Goal: Task Accomplishment & Management: Manage account settings

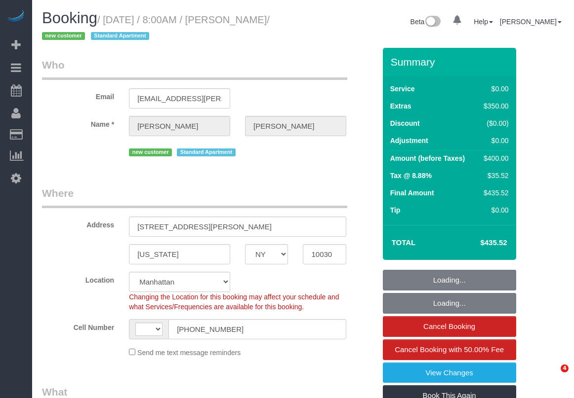
select select "NY"
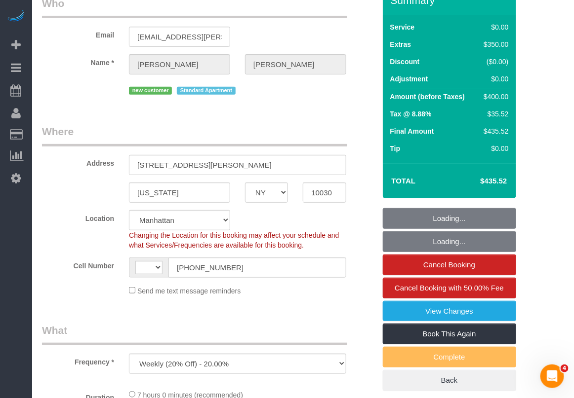
select select "object:554"
select select "number:89"
select select "number:90"
select select "number:15"
select select "number:6"
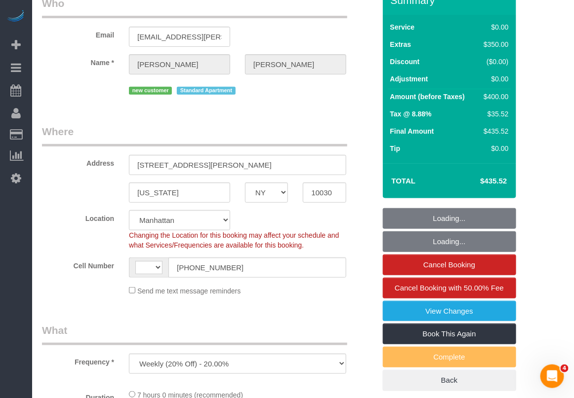
select select "string:US"
select select "spot1"
select select "string:stripe-pm_1RzMjD4VGloSiKo7AQhaJz1S"
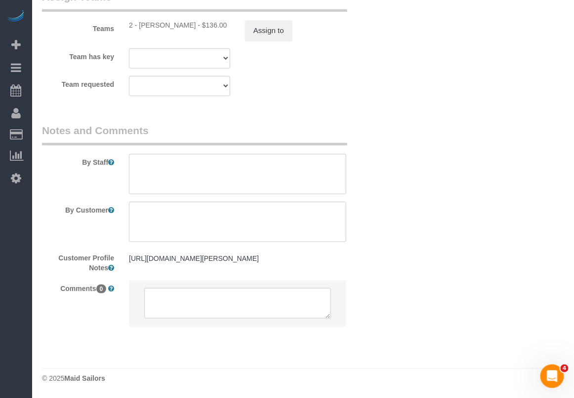
scroll to position [1411, 0]
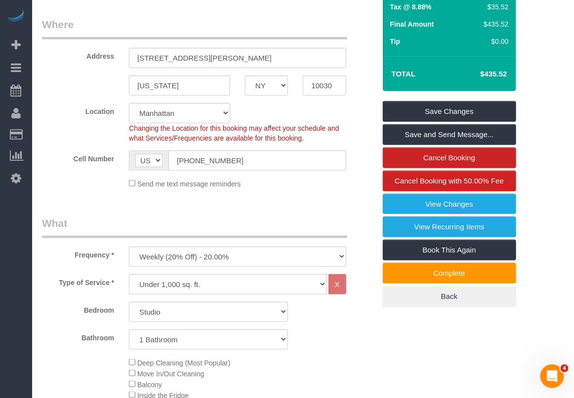
scroll to position [0, 0]
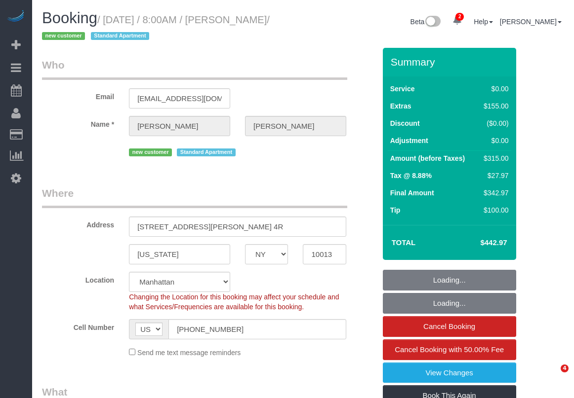
select select "NY"
select select "1"
select select "spot1"
select select "number:89"
select select "number:70"
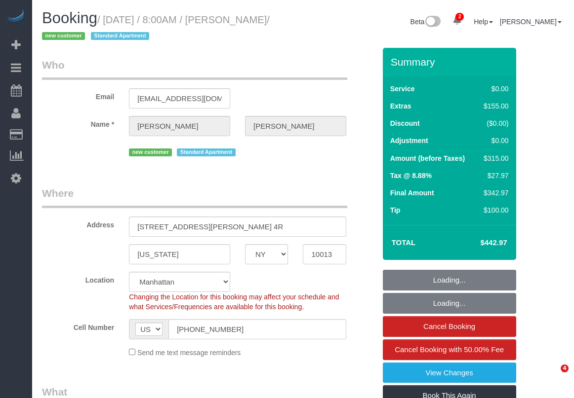
select select "number:15"
select select "number:5"
select select "object:1324"
select select "1"
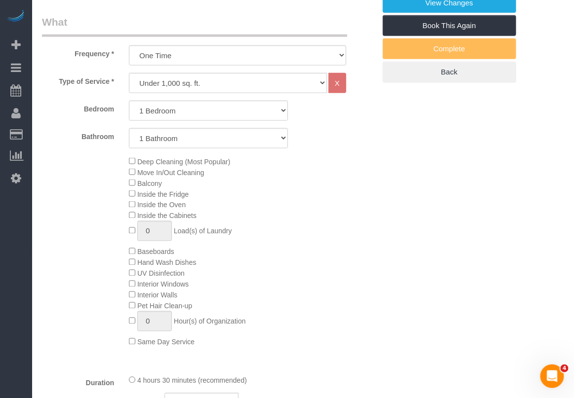
select select "spot48"
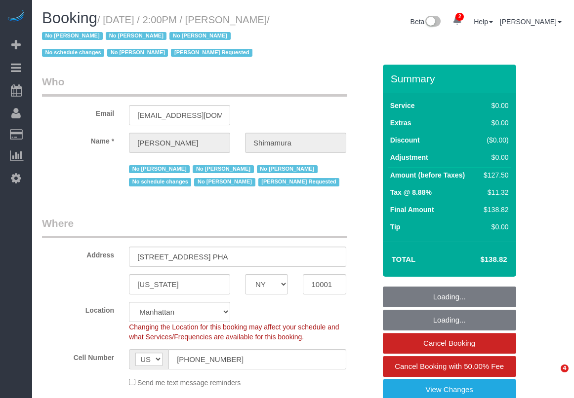
select select "NY"
select select "string:stripe-pm_1ReEIv4VGloSiKo7cgmGyiSI"
select select "number:89"
select select "number:90"
select select "number:15"
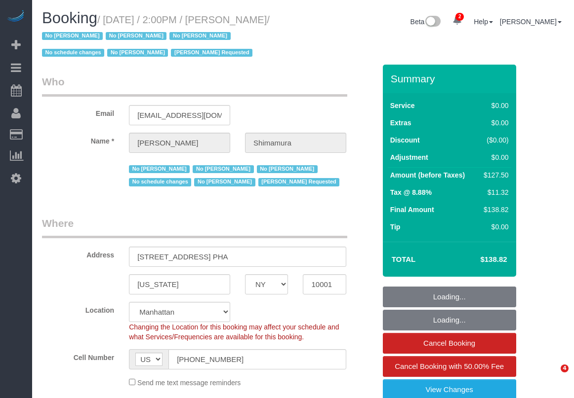
select select "number:5"
select select "object:1337"
select select "spot1"
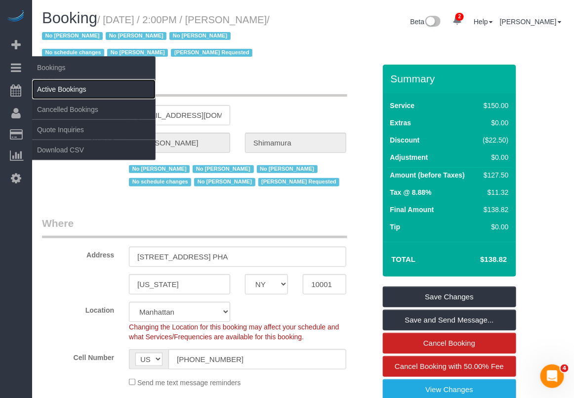
drag, startPoint x: 55, startPoint y: 89, endPoint x: 81, endPoint y: 86, distance: 26.8
click at [57, 90] on link "Active Bookings" at bounding box center [93, 89] width 123 height 20
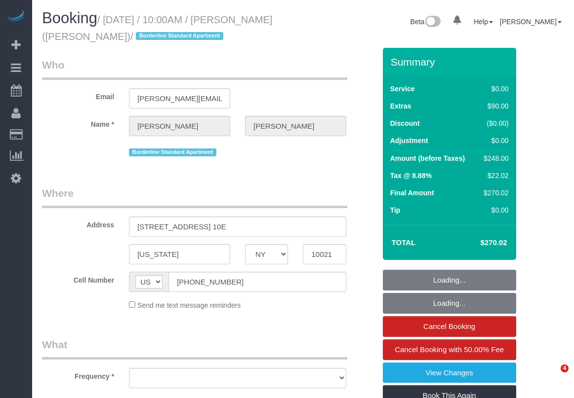
select select "NY"
select select "object:646"
select select "string:stripe-pm_1R58S94VGloSiKo7oTDM75CS"
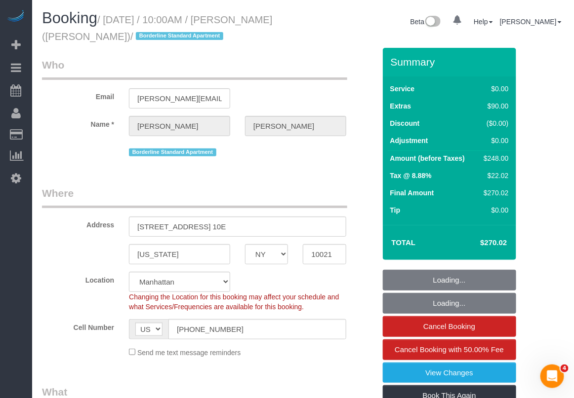
select select "2"
select select "number:57"
select select "number:73"
select select "number:15"
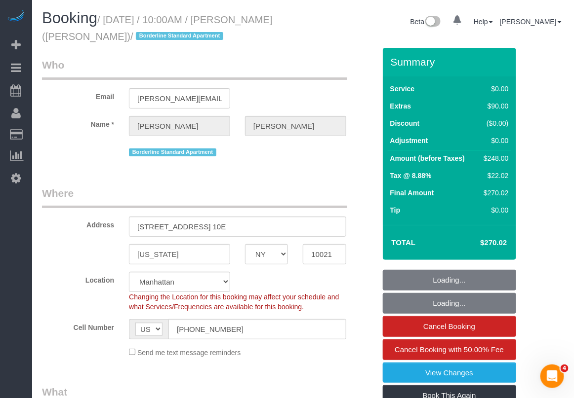
select select "number:6"
select select "object:902"
select select "spot1"
select select "2"
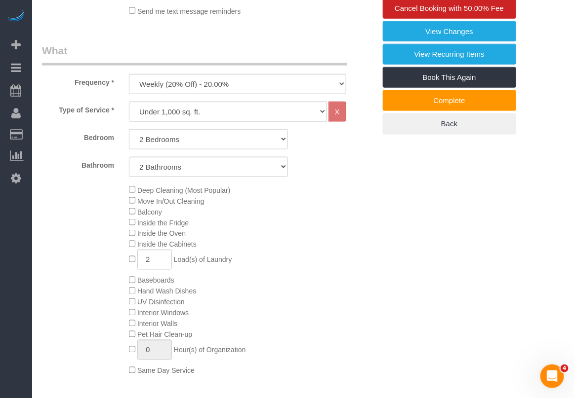
scroll to position [370, 0]
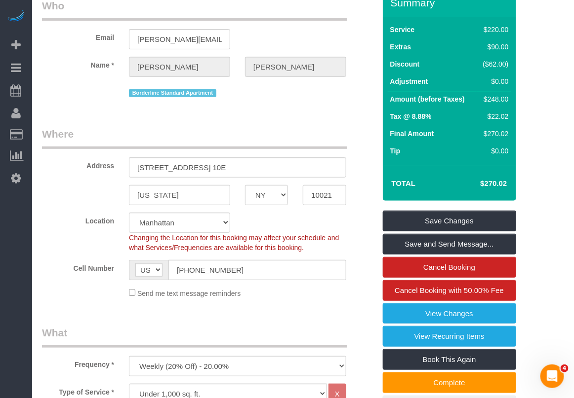
scroll to position [0, 0]
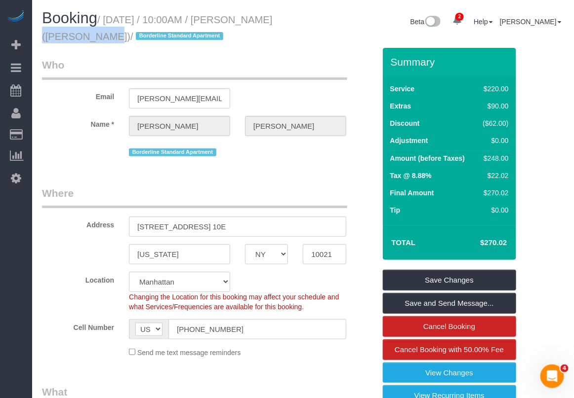
drag, startPoint x: 235, startPoint y: 16, endPoint x: 75, endPoint y: 36, distance: 161.1
click at [75, 36] on small "/ August 24, 2025 / 10:00AM / Johanna Goetze (Peter Harrington) / Borderline St…" at bounding box center [157, 28] width 230 height 28
copy small "Johanna Goetze"
drag, startPoint x: 553, startPoint y: 178, endPoint x: 552, endPoint y: 183, distance: 5.0
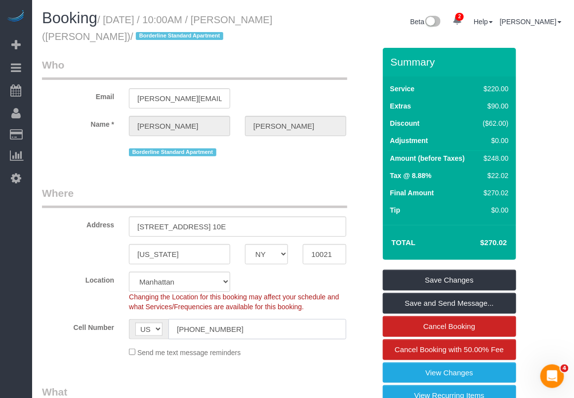
drag, startPoint x: 235, startPoint y: 327, endPoint x: 157, endPoint y: 333, distance: 78.8
click at [157, 333] on div "AF AL DZ AD AO AI AQ AG AR AM AW AU AT AZ BS BH BD BB BY BE BZ BJ BM BT BO BA B…" at bounding box center [237, 329] width 217 height 20
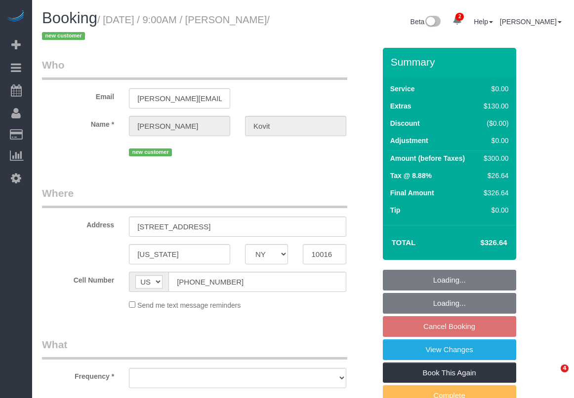
select select "NY"
select select "object:626"
select select "string:stripe-pm_1RzeZv4VGloSiKo7d8ARvdQf"
select select "number:89"
select select "number:72"
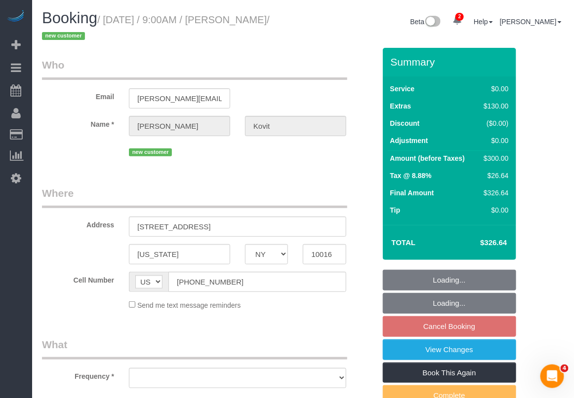
select select "number:15"
select select "number:7"
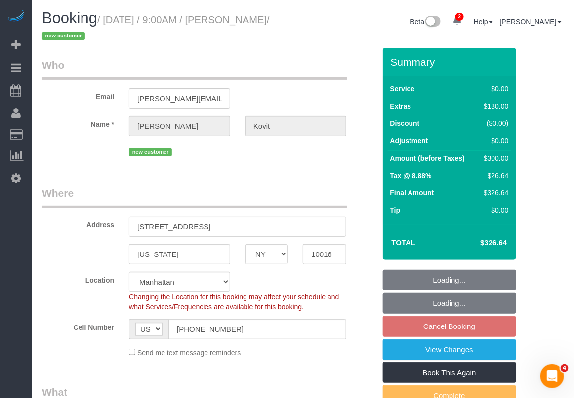
select select "object:886"
select select "spot2"
select select "2"
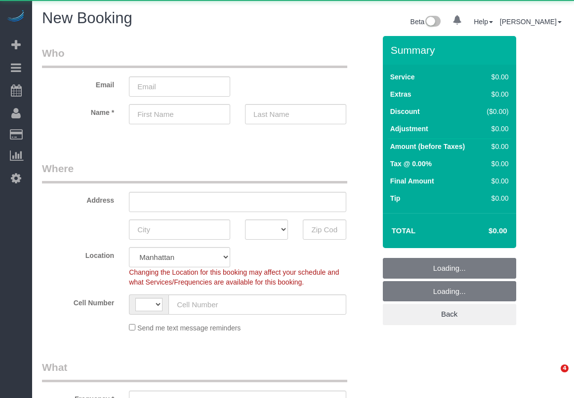
select select "number:89"
select select "number:90"
select select "string:US"
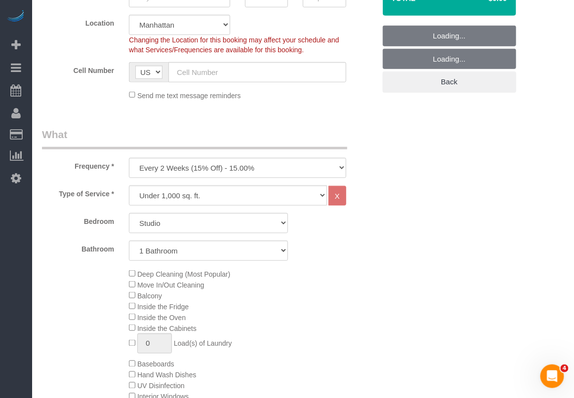
scroll to position [247, 0]
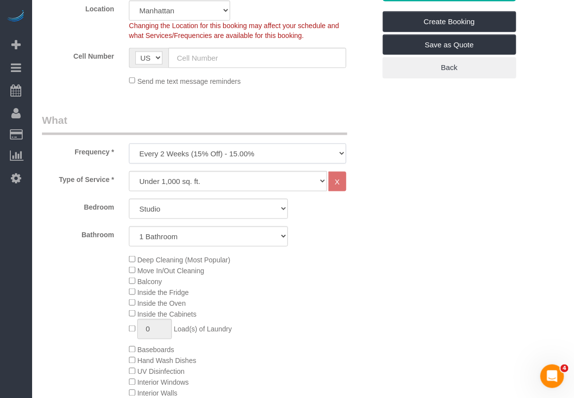
click at [294, 154] on select "One Time Weekly (20% Off) - 20.00% Every 2 Weeks (15% Off) - 15.00% Every 4 Wee…" at bounding box center [237, 154] width 217 height 20
select select "object:1299"
click at [129, 144] on select "One Time Weekly (20% Off) - 20.00% Every 2 Weeks (15% Off) - 15.00% Every 4 Wee…" at bounding box center [237, 154] width 217 height 20
click at [260, 183] on select "Under 1,000 sq. ft. 1,001 - 1,500 sq. ft. 1,500+ sq. ft. Custom Cleaning Office…" at bounding box center [228, 181] width 198 height 20
click at [311, 234] on div "Bathroom 1 Bathroom 2 Bathrooms" at bounding box center [209, 237] width 348 height 20
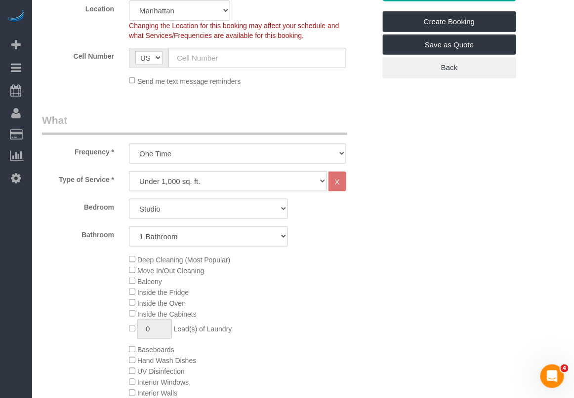
click at [272, 211] on select "Studio 1 Bedroom 2 Bedrooms 3 Bedrooms" at bounding box center [208, 209] width 159 height 20
select select "1"
click at [129, 199] on select "Studio 1 Bedroom 2 Bedrooms 3 Bedrooms" at bounding box center [208, 209] width 159 height 20
click at [127, 301] on div "Deep Cleaning (Most Popular) Move In/Out Cleaning Balcony Inside the Fridge Ins…" at bounding box center [251, 350] width 261 height 192
click at [262, 299] on div "Deep Cleaning (Most Popular) Move In/Out Cleaning Balcony Inside the Fridge Ins…" at bounding box center [251, 350] width 261 height 192
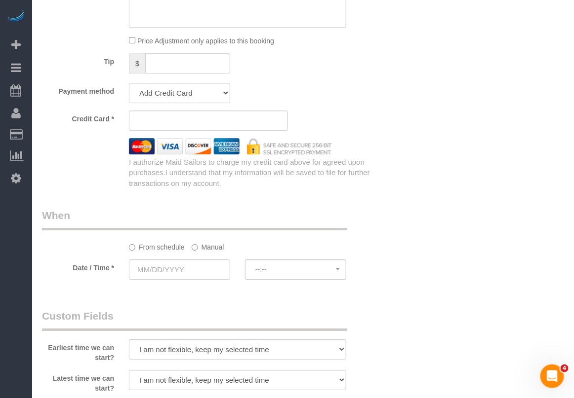
scroll to position [864, 0]
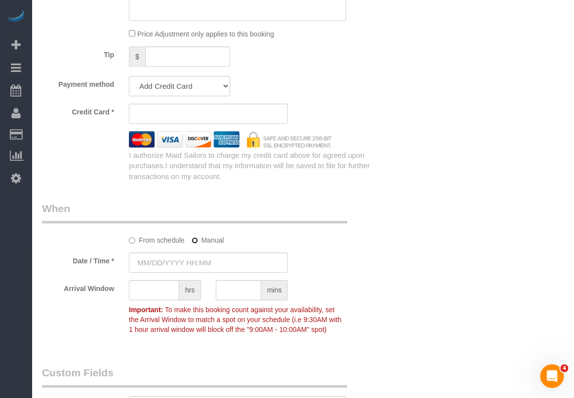
type input "08/24/2025 8:00AM"
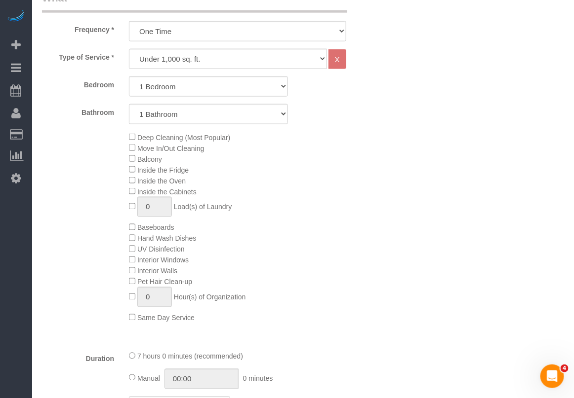
scroll to position [370, 0]
click at [253, 59] on select "Under 1,000 sq. ft. 1,001 - 1,500 sq. ft. 1,500+ sq. ft. Custom Cleaning Office…" at bounding box center [228, 58] width 198 height 20
select select "213"
click at [129, 48] on select "Under 1,000 sq. ft. 1,001 - 1,500 sq. ft. 1,500+ sq. ft. Custom Cleaning Office…" at bounding box center [228, 58] width 198 height 20
select select "1"
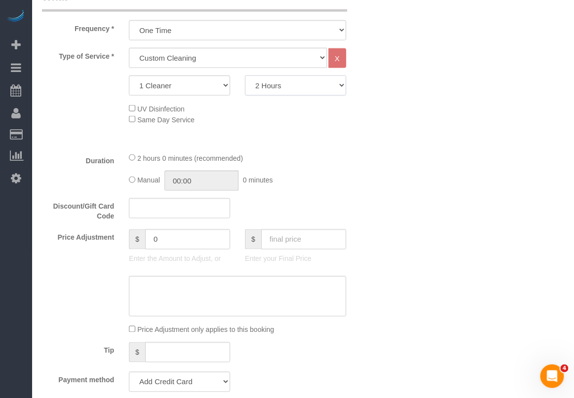
click at [293, 89] on select "2 Hours 2.5 Hours 3 Hours 3.5 Hours 4 Hours 4.5 Hours 5 Hours 5.5 Hours 6 Hours…" at bounding box center [295, 86] width 101 height 20
select select "300"
click at [245, 76] on select "2 Hours 2.5 Hours 3 Hours 3.5 Hours 4 Hours 4.5 Hours 5 Hours 5.5 Hours 6 Hours…" at bounding box center [295, 86] width 101 height 20
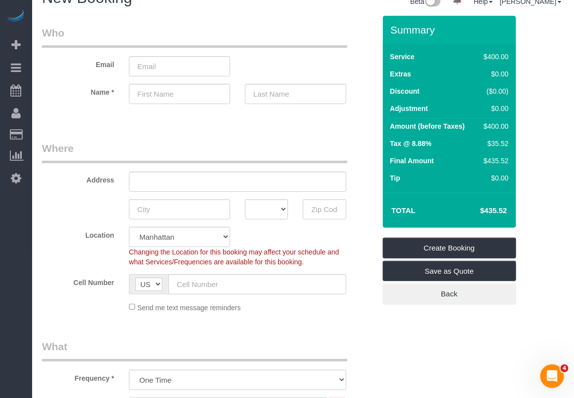
scroll to position [0, 0]
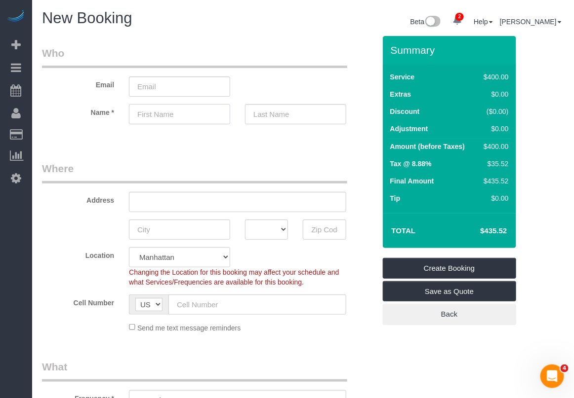
click at [168, 111] on input "text" at bounding box center [179, 114] width 101 height 20
click at [161, 119] on input "De" at bounding box center [179, 114] width 101 height 20
type input "Devin"
type input "Judge"
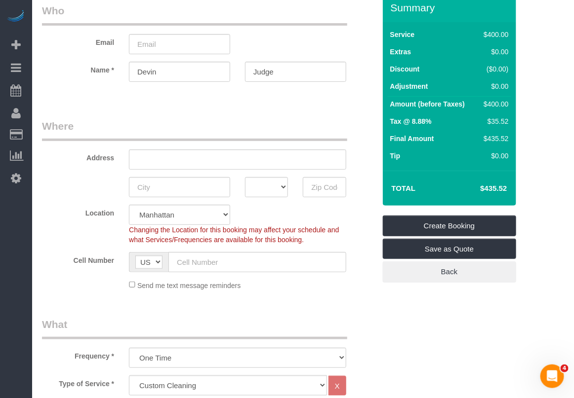
scroll to position [185, 0]
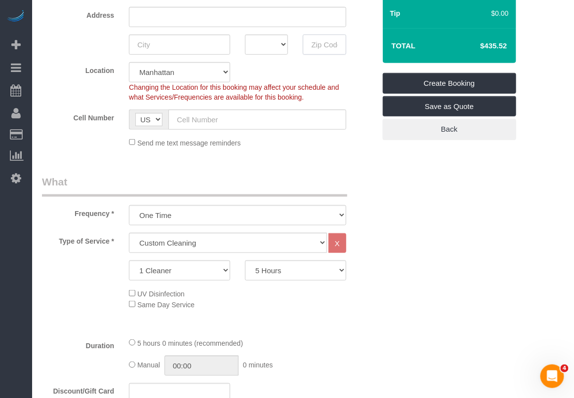
click at [313, 45] on input "text" at bounding box center [324, 45] width 43 height 20
paste input "11233"
type input "11233"
click at [217, 47] on input "text" at bounding box center [179, 45] width 101 height 20
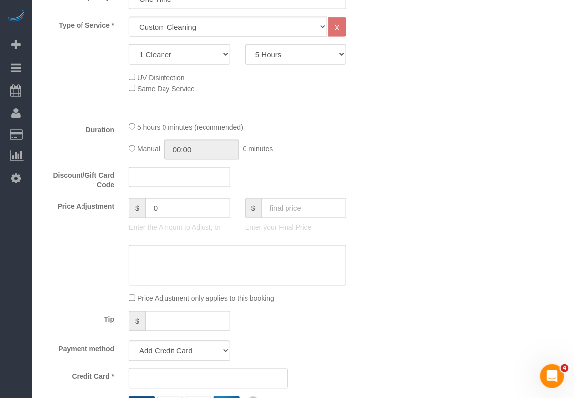
scroll to position [309, 0]
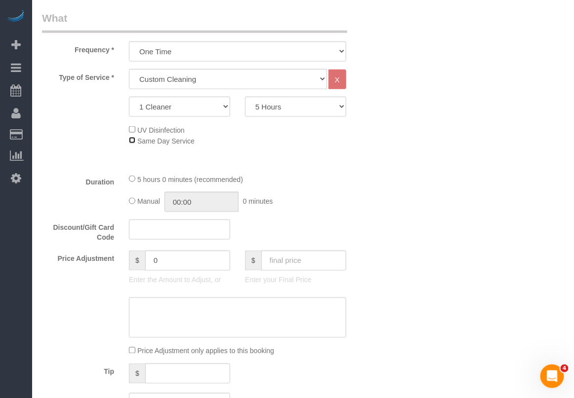
scroll to position [370, 0]
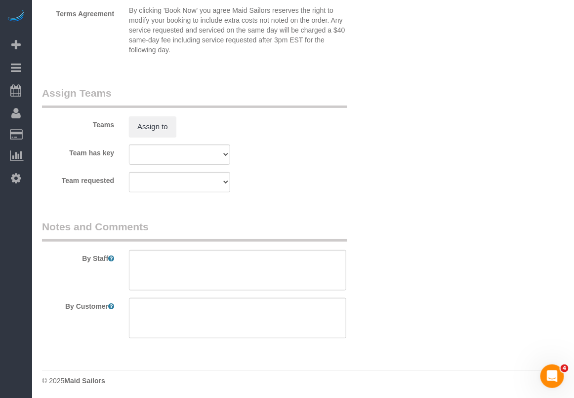
scroll to position [1183, 0]
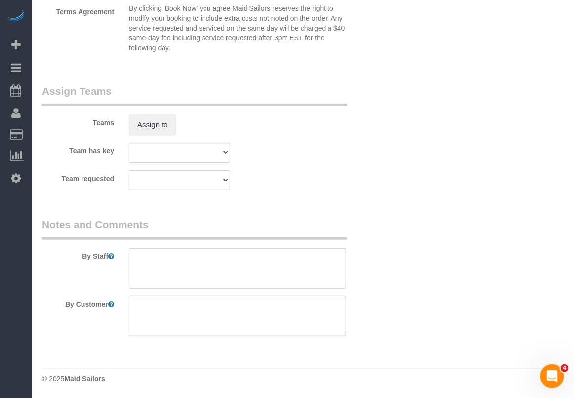
click at [231, 314] on textarea at bounding box center [237, 316] width 217 height 40
click at [238, 310] on textarea at bounding box center [237, 316] width 217 height 40
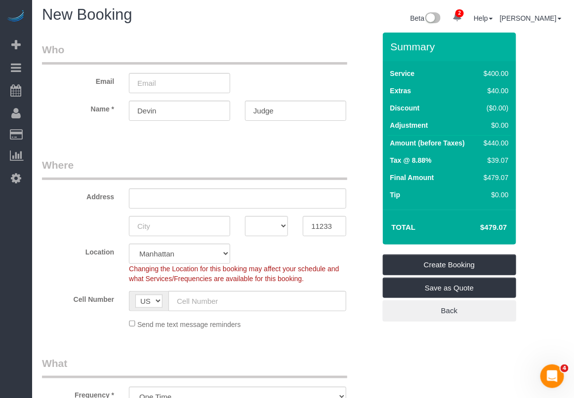
scroll to position [0, 0]
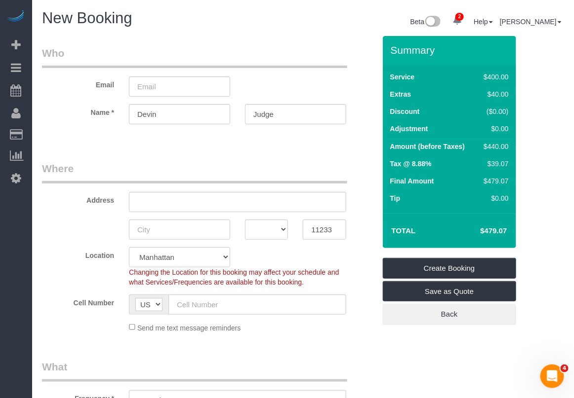
type textarea "Focus areas: living room kitchen -inside oven -inside fridge -inside drawers an…"
drag, startPoint x: 338, startPoint y: 355, endPoint x: 332, endPoint y: 354, distance: 6.0
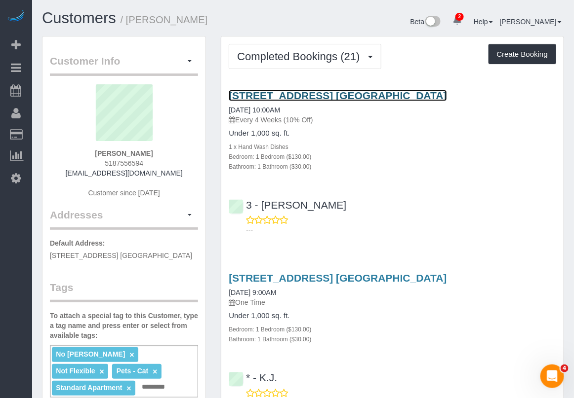
click at [277, 91] on link "[STREET_ADDRESS] [GEOGRAPHIC_DATA]" at bounding box center [338, 95] width 218 height 11
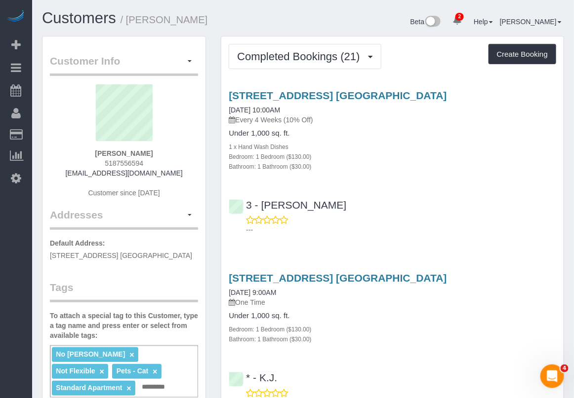
click at [538, 110] on div "[STREET_ADDRESS] [GEOGRAPHIC_DATA] [DATE] 10:00AM Every 4 Weeks (10% Off)" at bounding box center [392, 108] width 327 height 36
click at [547, 136] on h4 "Under 1,000 sq. ft." at bounding box center [392, 133] width 327 height 8
click at [556, 172] on div "31-75 29th Street, Apt. E1, Astoria, NY 11106 08/22/2025 10:00AM Every 4 Weeks …" at bounding box center [392, 160] width 342 height 158
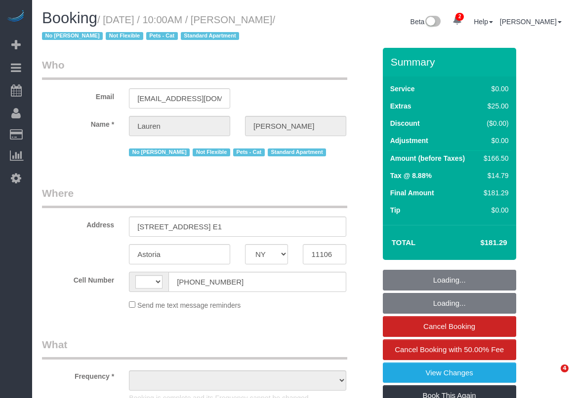
select select "NY"
select select "object:408"
select select "number:89"
select select "number:90"
select select "number:14"
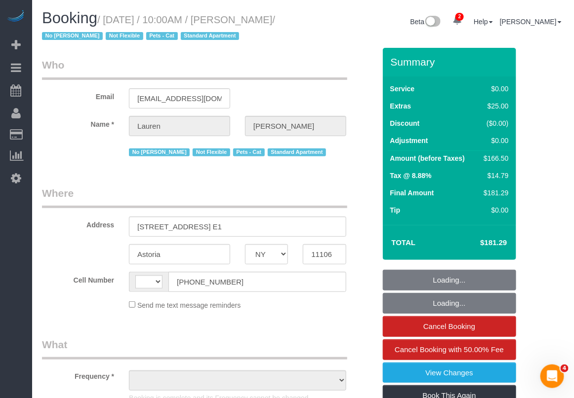
select select "number:5"
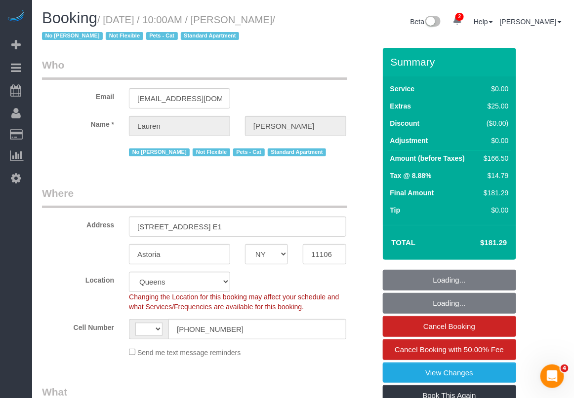
select select "object:567"
select select "string:[GEOGRAPHIC_DATA]"
select select "string:stripe-pm_1PIWVh4VGloSiKo7AVfD13n6"
select select "1"
select select "spot1"
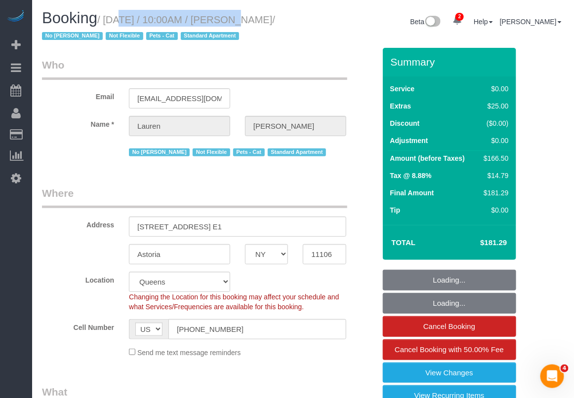
select select "1"
drag, startPoint x: 116, startPoint y: 20, endPoint x: 294, endPoint y: 22, distance: 177.8
click at [275, 22] on small "/ [DATE] / 10:00AM / [PERSON_NAME] / No [PERSON_NAME] Not Flexible Pets - Cat S…" at bounding box center [158, 28] width 233 height 28
copy small "[DATE] / 10:00AM / [PERSON_NAME]"
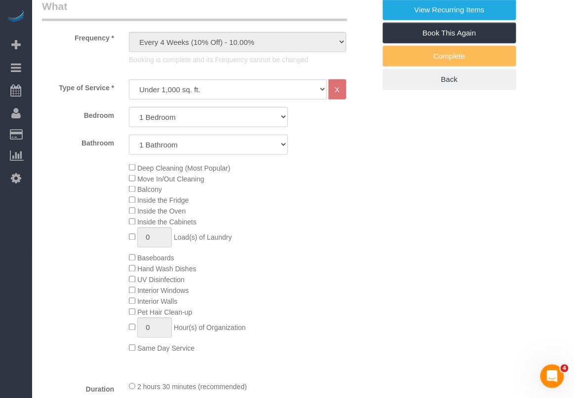
scroll to position [432, 0]
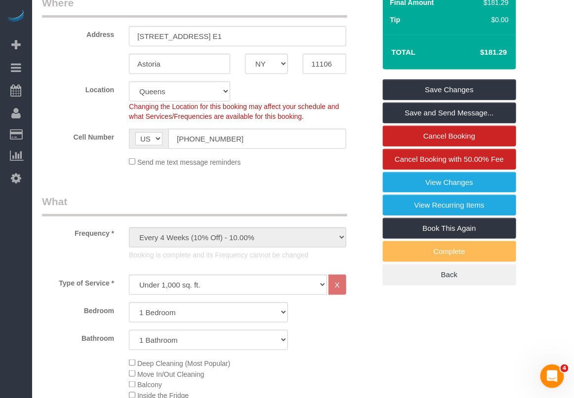
scroll to position [185, 0]
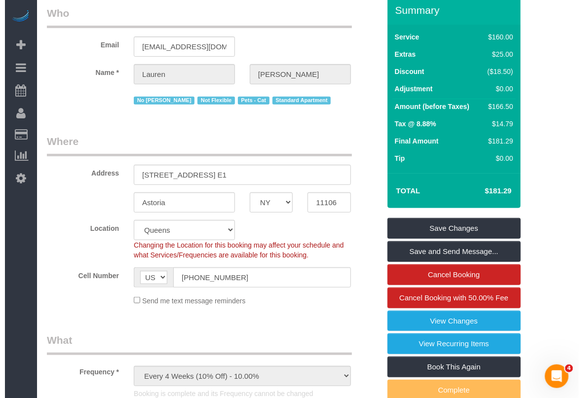
scroll to position [0, 0]
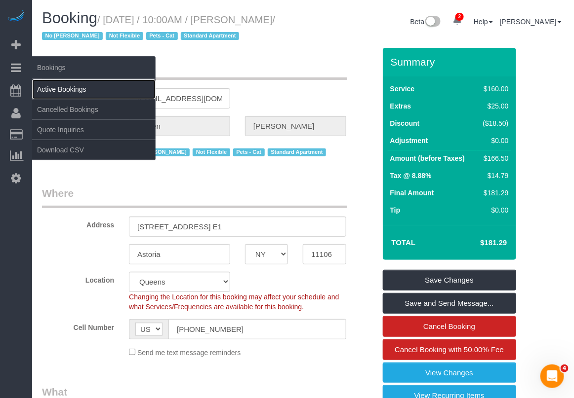
click at [58, 84] on link "Active Bookings" at bounding box center [93, 89] width 123 height 20
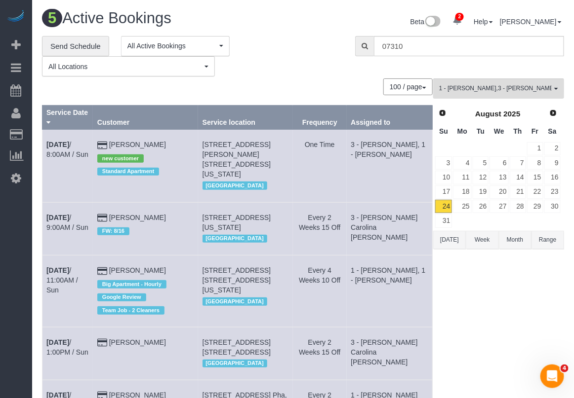
click at [512, 239] on button "Month" at bounding box center [515, 240] width 33 height 18
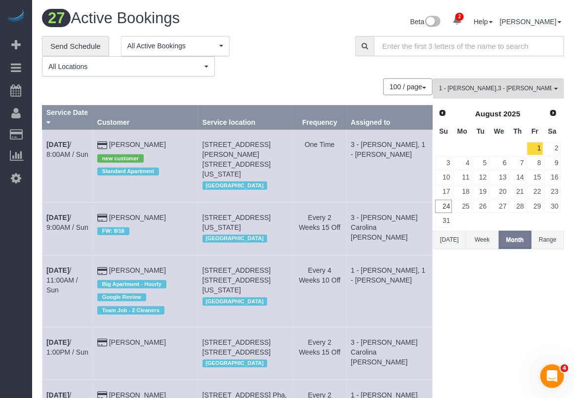
click at [447, 48] on input "text" at bounding box center [469, 46] width 190 height 20
paste input "10473"
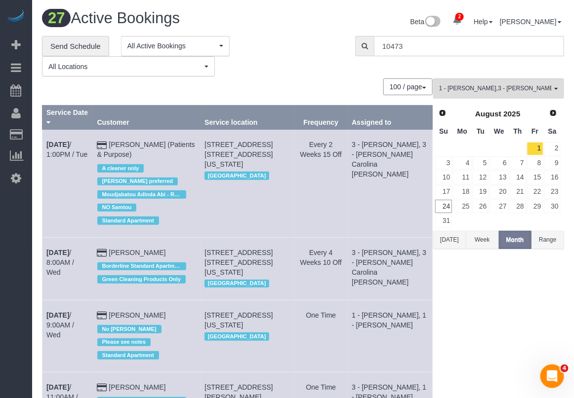
type input "10473"
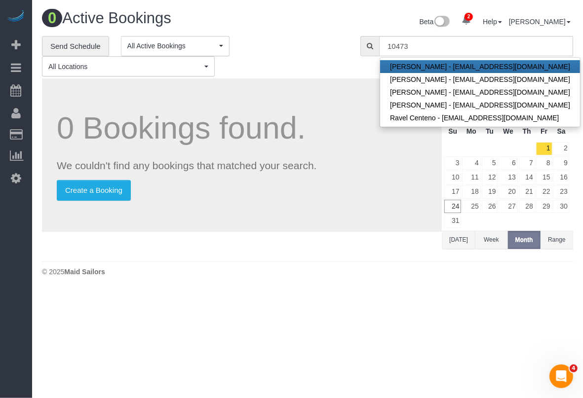
click at [336, 41] on div "**********" at bounding box center [194, 56] width 304 height 41
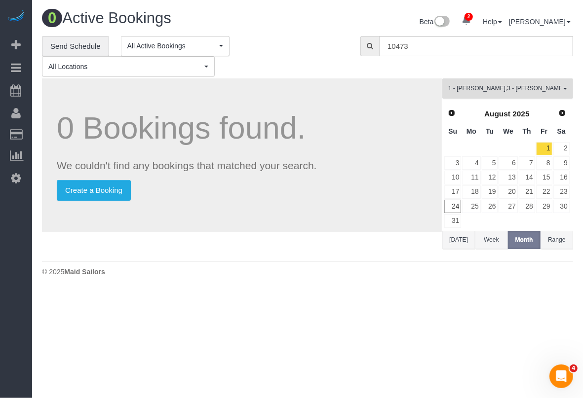
click at [536, 94] on button "1 - [PERSON_NAME] , 3 - [PERSON_NAME] Carolina [PERSON_NAME] All Teams" at bounding box center [507, 89] width 131 height 20
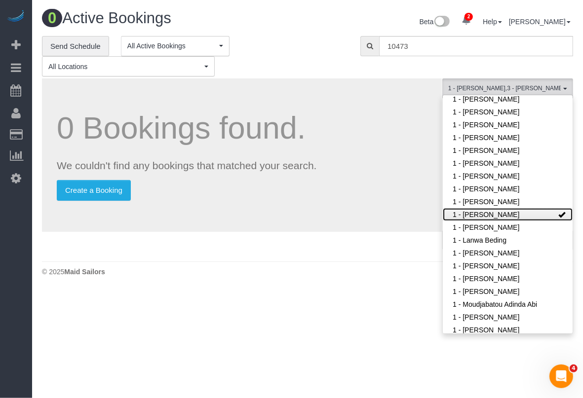
click at [558, 211] on link "1 - [PERSON_NAME]" at bounding box center [508, 214] width 130 height 13
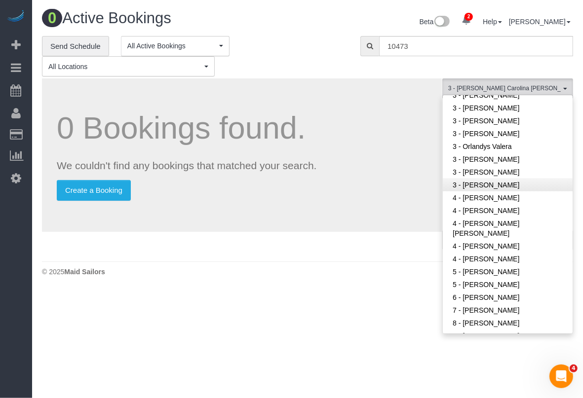
scroll to position [788, 0]
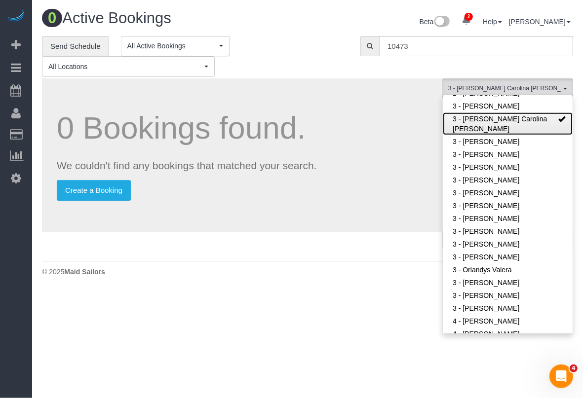
click at [556, 116] on link "3 - [PERSON_NAME] Carolina [PERSON_NAME]" at bounding box center [508, 124] width 130 height 23
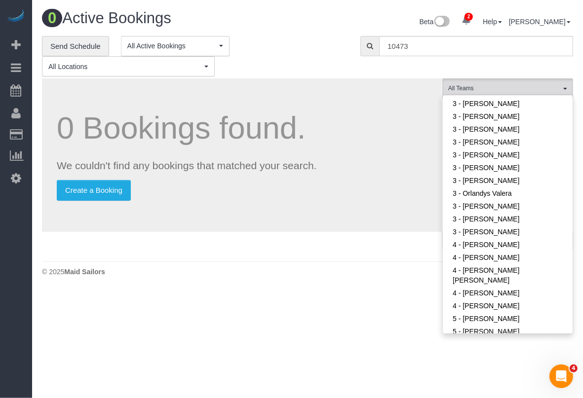
scroll to position [1050, 0]
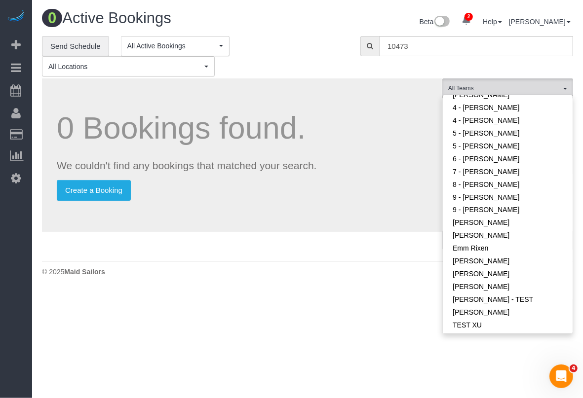
click at [330, 270] on div "© 2025 Maid Sailors" at bounding box center [307, 272] width 531 height 10
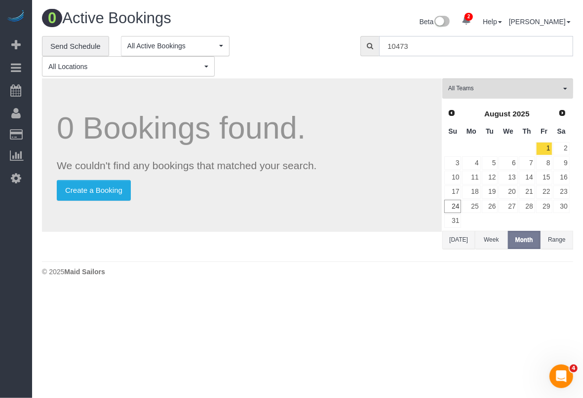
click at [421, 48] on input "10473" at bounding box center [476, 46] width 194 height 20
drag, startPoint x: 419, startPoint y: 49, endPoint x: 367, endPoint y: 47, distance: 51.9
click at [367, 47] on div "10473" at bounding box center [466, 46] width 213 height 20
click at [423, 53] on input "10473" at bounding box center [476, 46] width 194 height 20
click at [310, 43] on div "**********" at bounding box center [194, 56] width 304 height 41
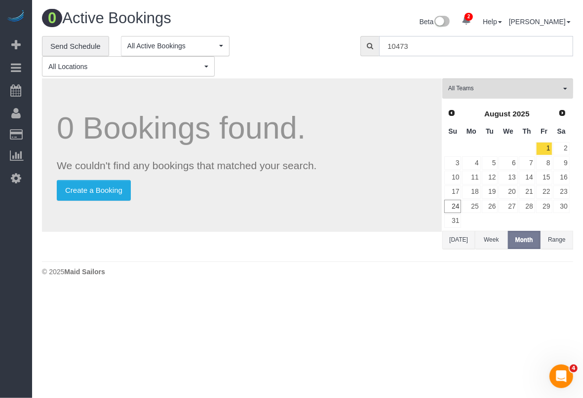
drag, startPoint x: 423, startPoint y: 43, endPoint x: 334, endPoint y: 47, distance: 88.9
click at [334, 47] on div "**********" at bounding box center [308, 56] width 546 height 41
click at [308, 48] on div "**********" at bounding box center [194, 56] width 304 height 41
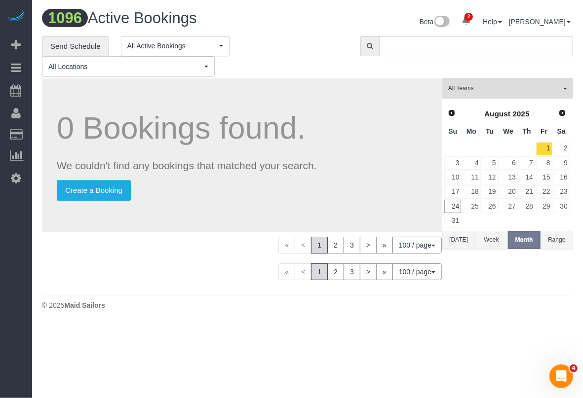
drag, startPoint x: 391, startPoint y: 40, endPoint x: 405, endPoint y: 44, distance: 15.1
click at [391, 40] on input "text" at bounding box center [476, 46] width 194 height 20
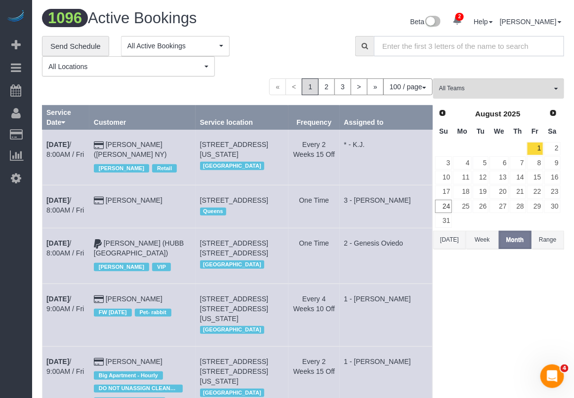
paste input "10473"
type input "10473"
